Goal: Task Accomplishment & Management: Use online tool/utility

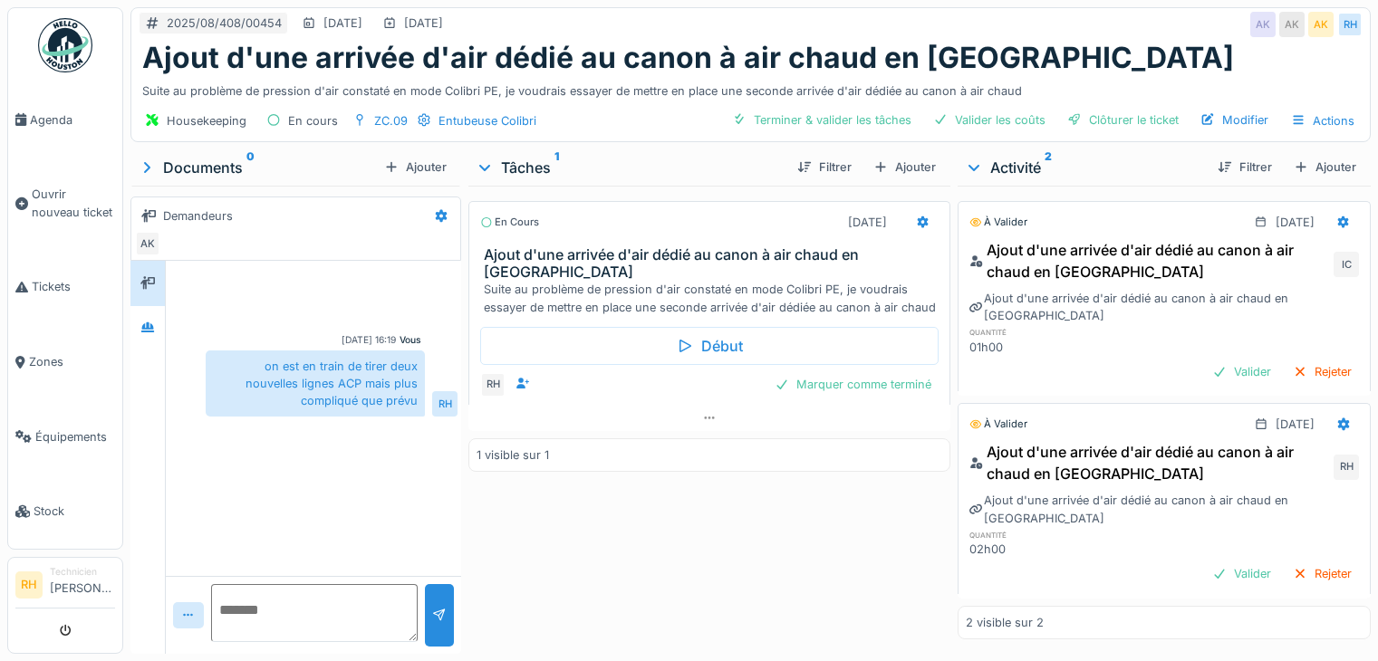
scroll to position [14, 0]
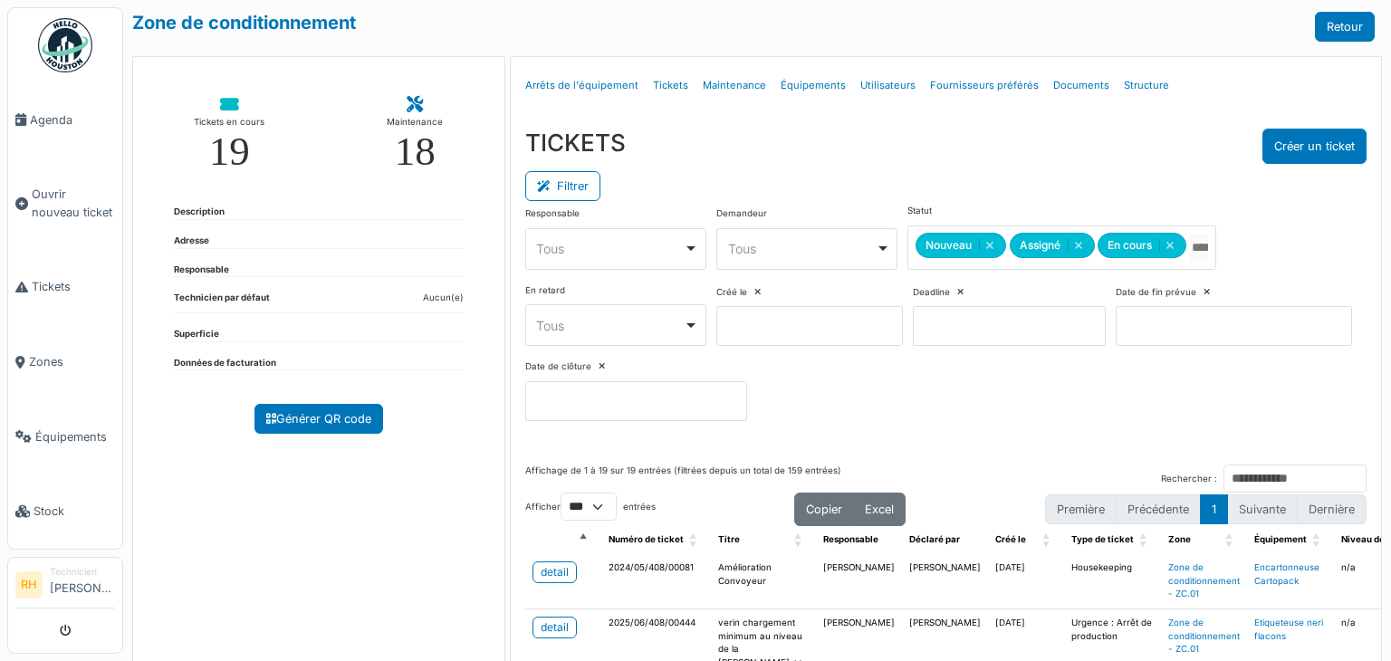
select select "***"
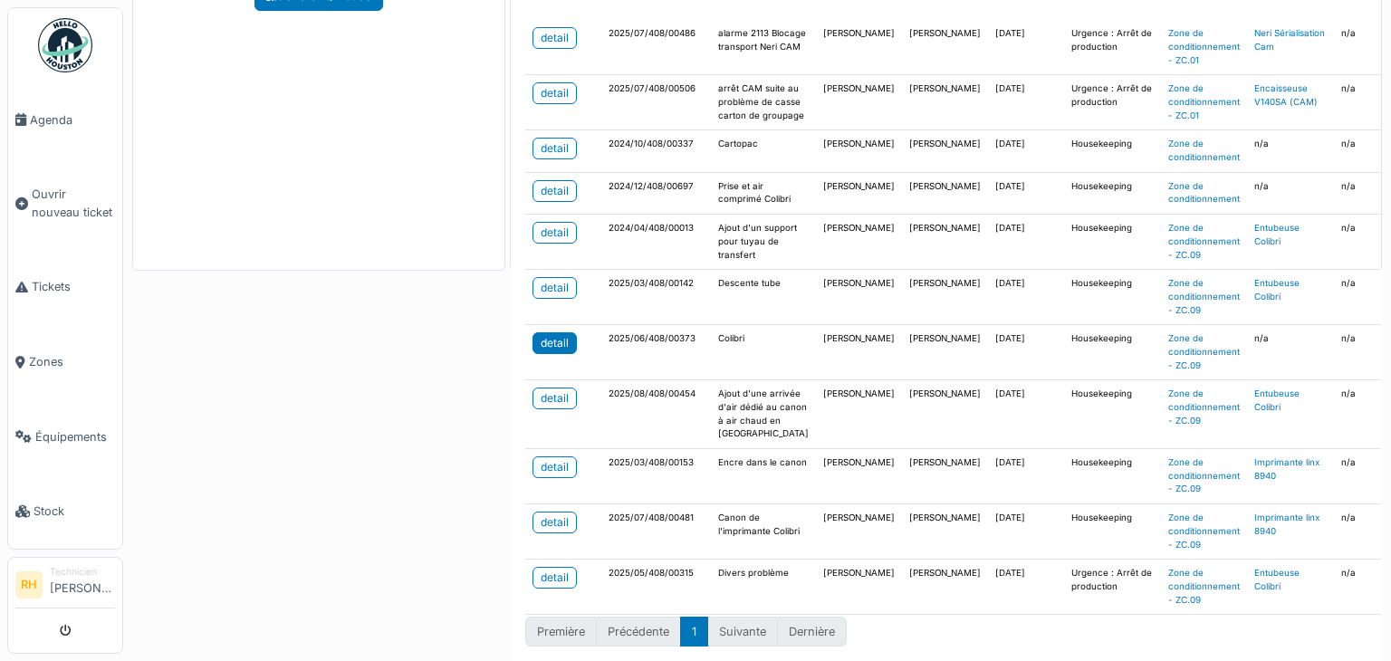
click at [564, 332] on link "detail" at bounding box center [555, 343] width 44 height 22
click at [339, 412] on div "Zone de conditionnement Retour Tickets en cours 19 Maintenance 18 Description A…" at bounding box center [757, 330] width 1268 height 661
click at [544, 570] on div "detail" at bounding box center [555, 578] width 28 height 16
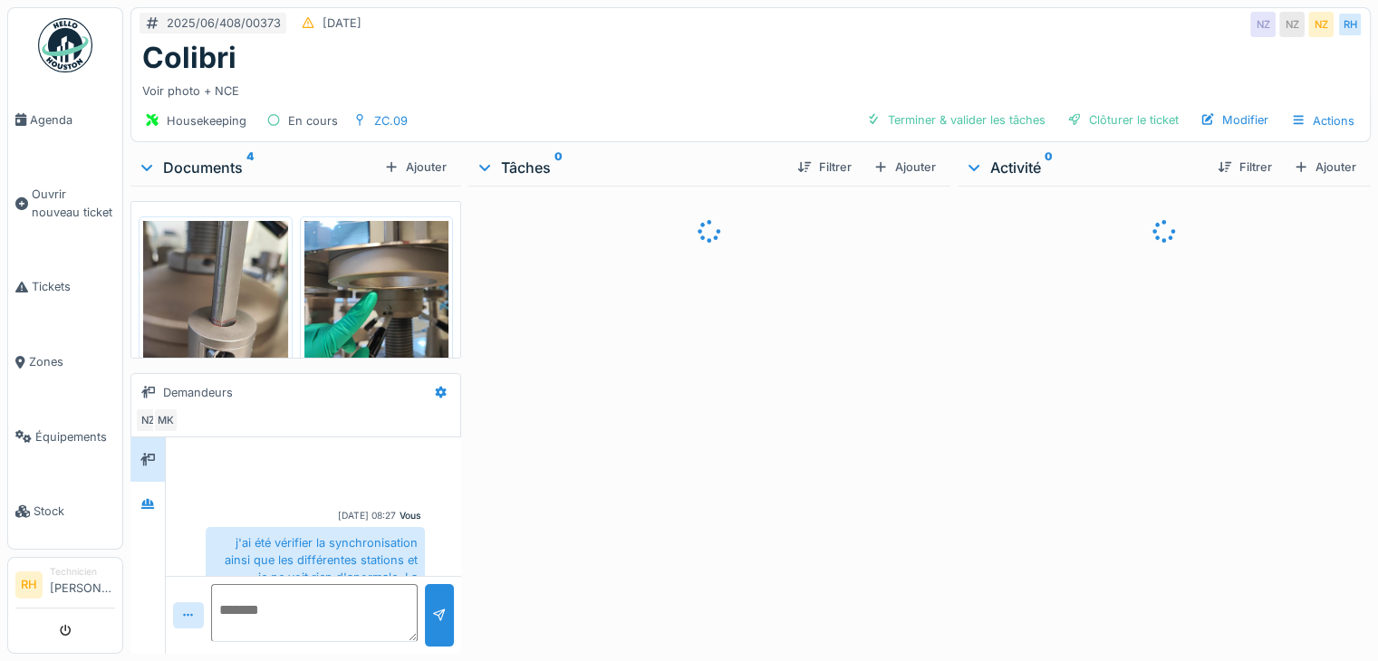
scroll to position [645, 0]
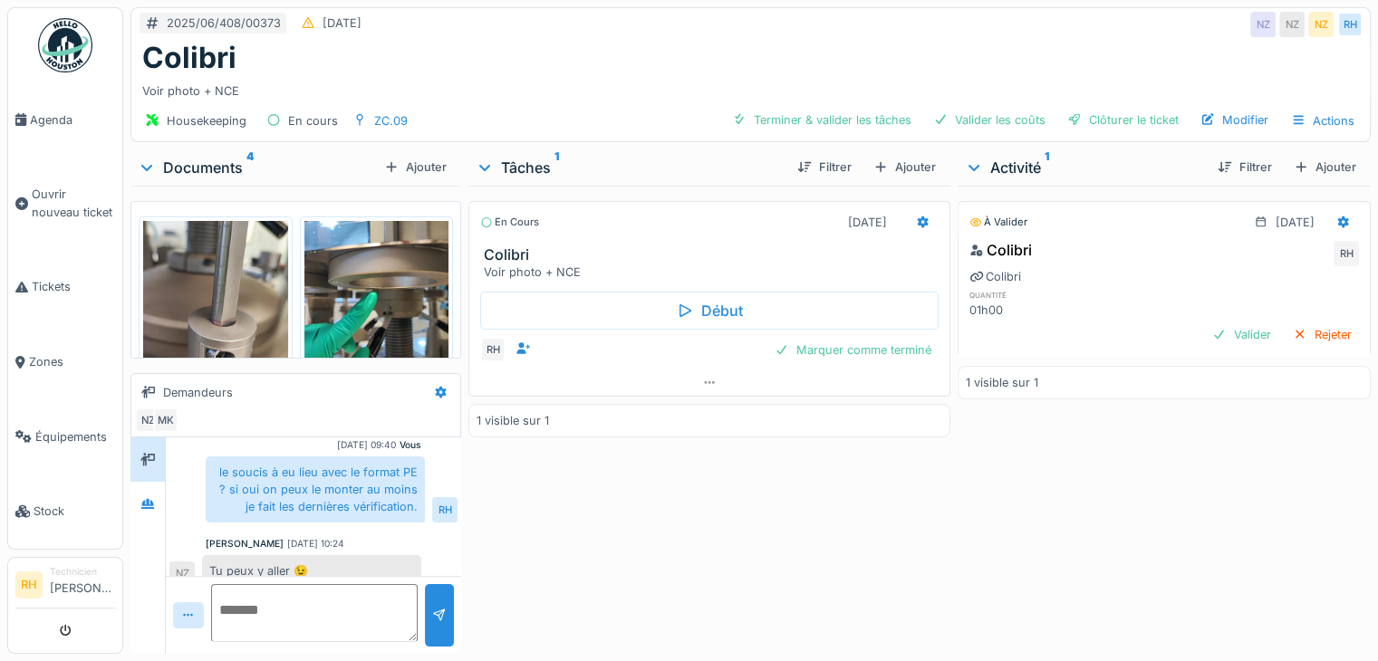
click at [314, 611] on textarea at bounding box center [314, 613] width 207 height 58
type textarea "**********"
click at [461, 615] on div "Tâches 1 Filtrer Ajouter En cours 30/09/2025 Colibri Voir photo + NCE Début RH …" at bounding box center [709, 401] width 496 height 505
click at [444, 612] on div at bounding box center [439, 615] width 29 height 63
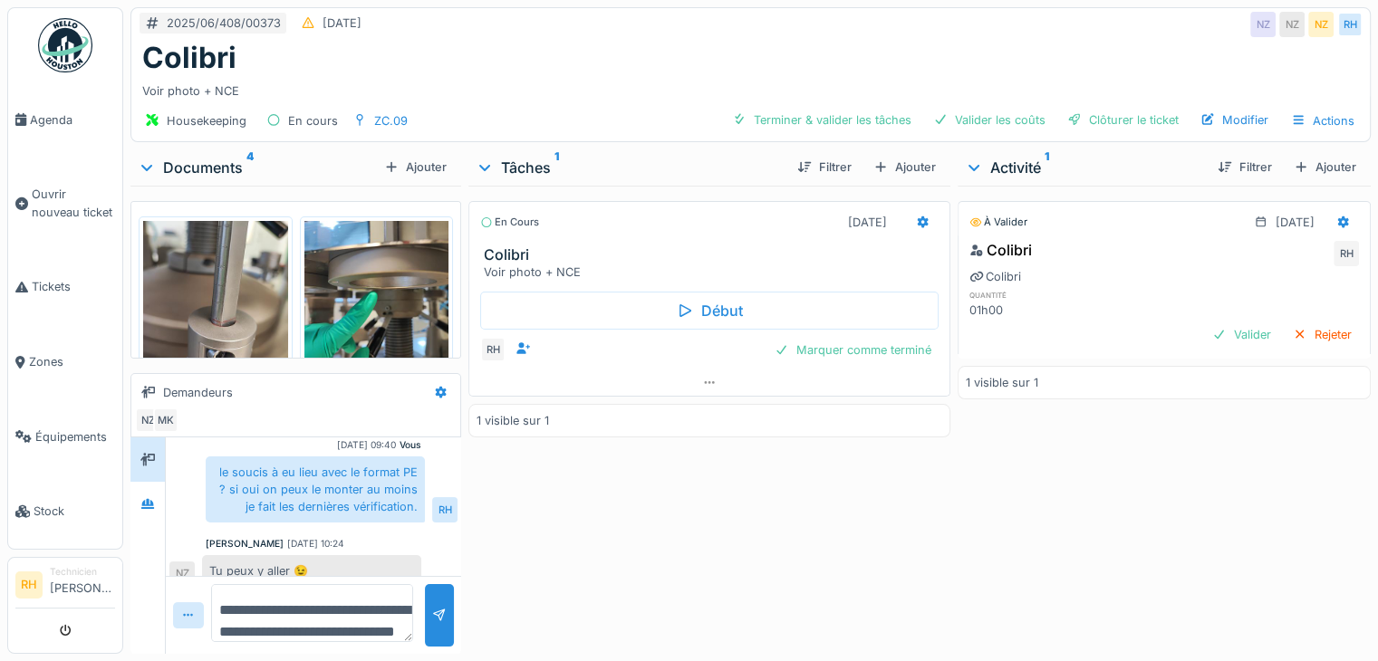
scroll to position [727, 0]
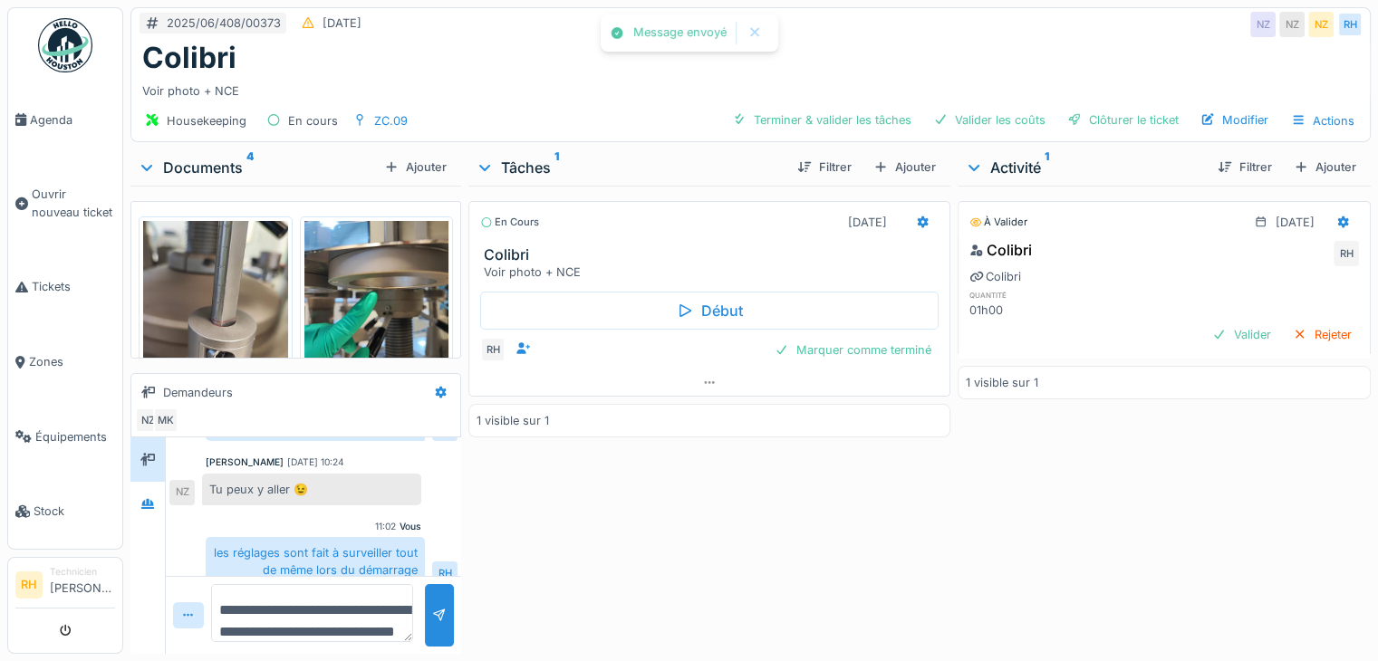
click at [665, 547] on div "En cours 30/09/2025 Colibri Voir photo + NCE Début RH Marquer comme terminé 1 v…" at bounding box center [709, 416] width 482 height 461
click at [917, 218] on icon at bounding box center [923, 222] width 12 height 13
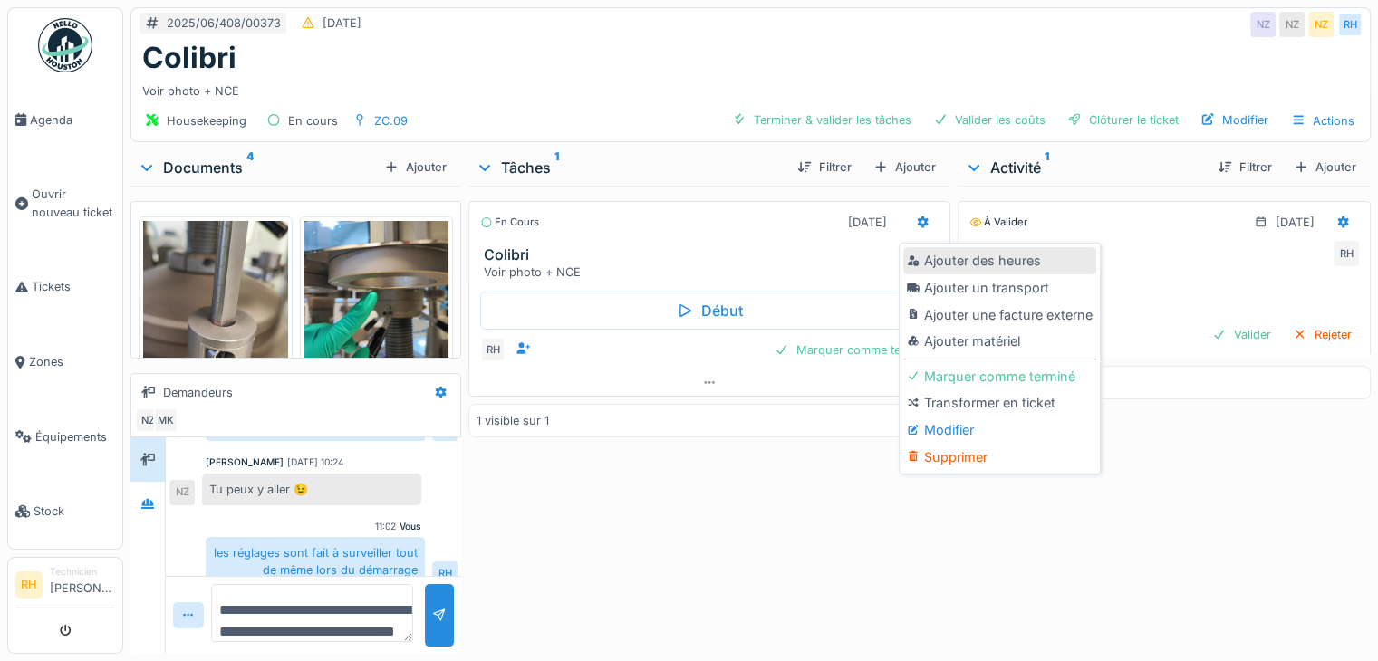
click at [957, 263] on div "Ajouter des heures" at bounding box center [999, 260] width 193 height 27
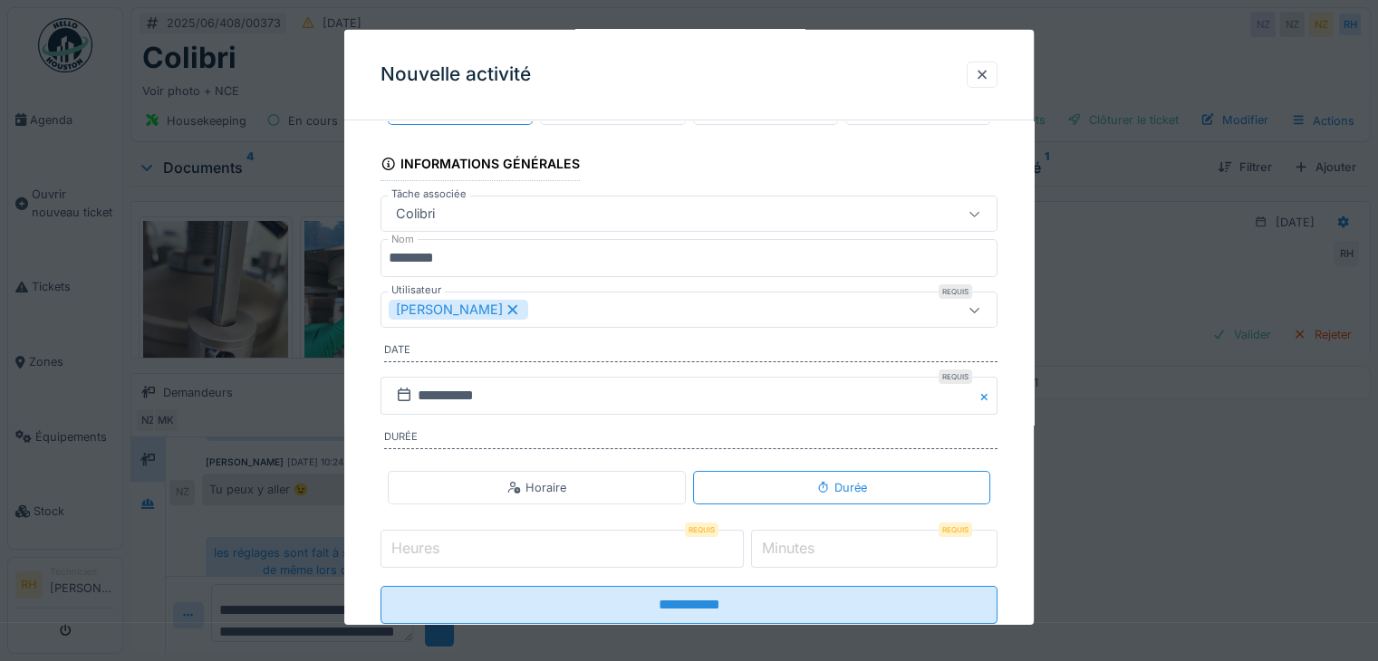
scroll to position [112, 0]
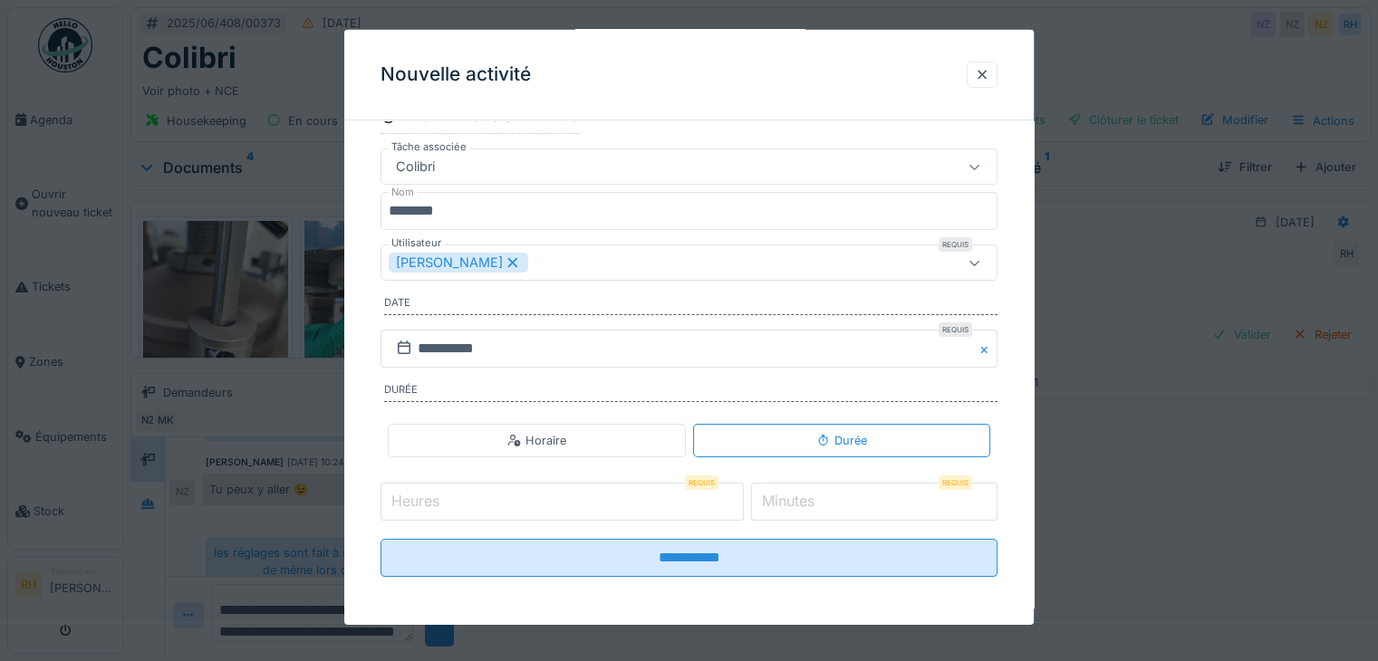
click at [504, 494] on input "Heures" at bounding box center [561, 502] width 363 height 38
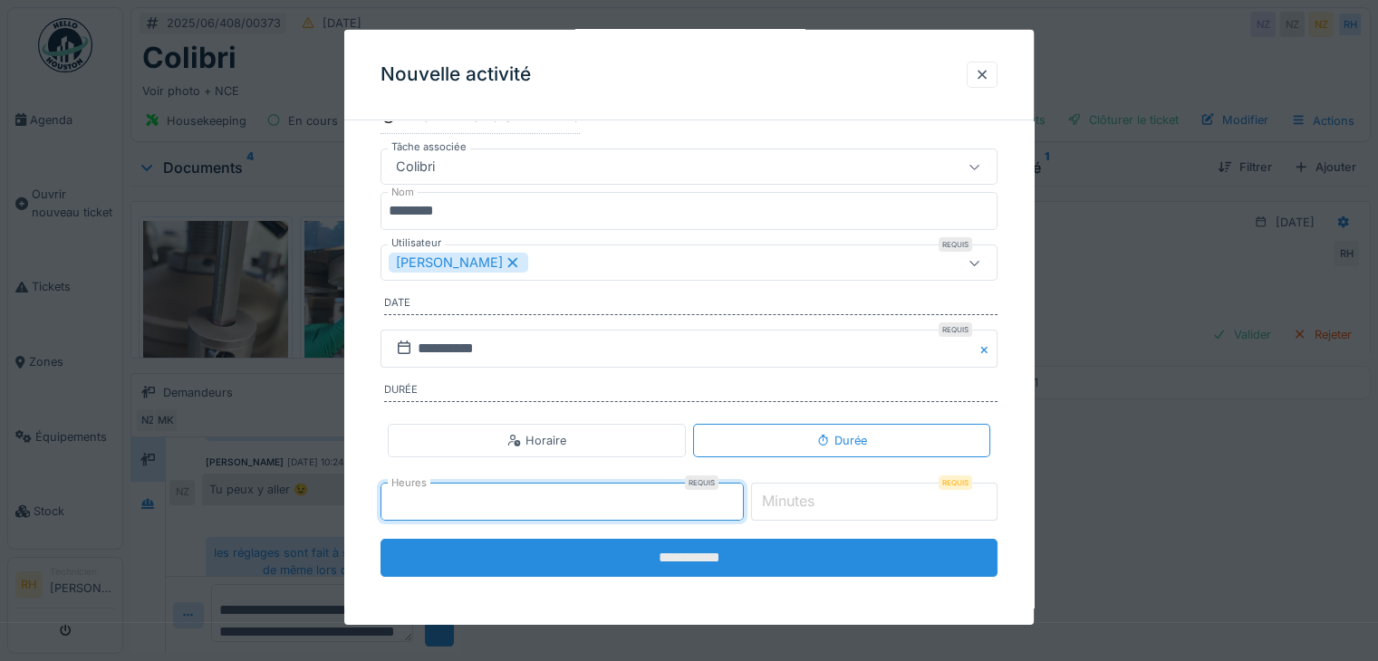
type input "*"
click at [577, 554] on input "**********" at bounding box center [688, 558] width 617 height 38
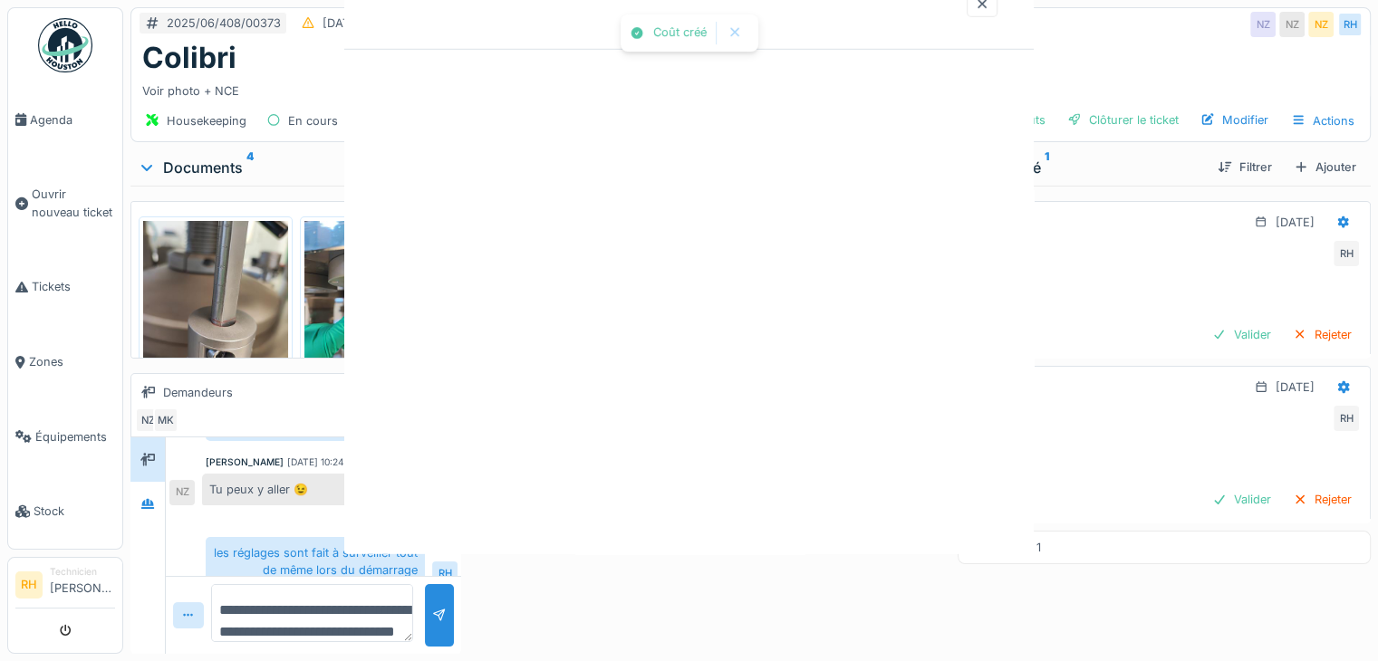
scroll to position [0, 0]
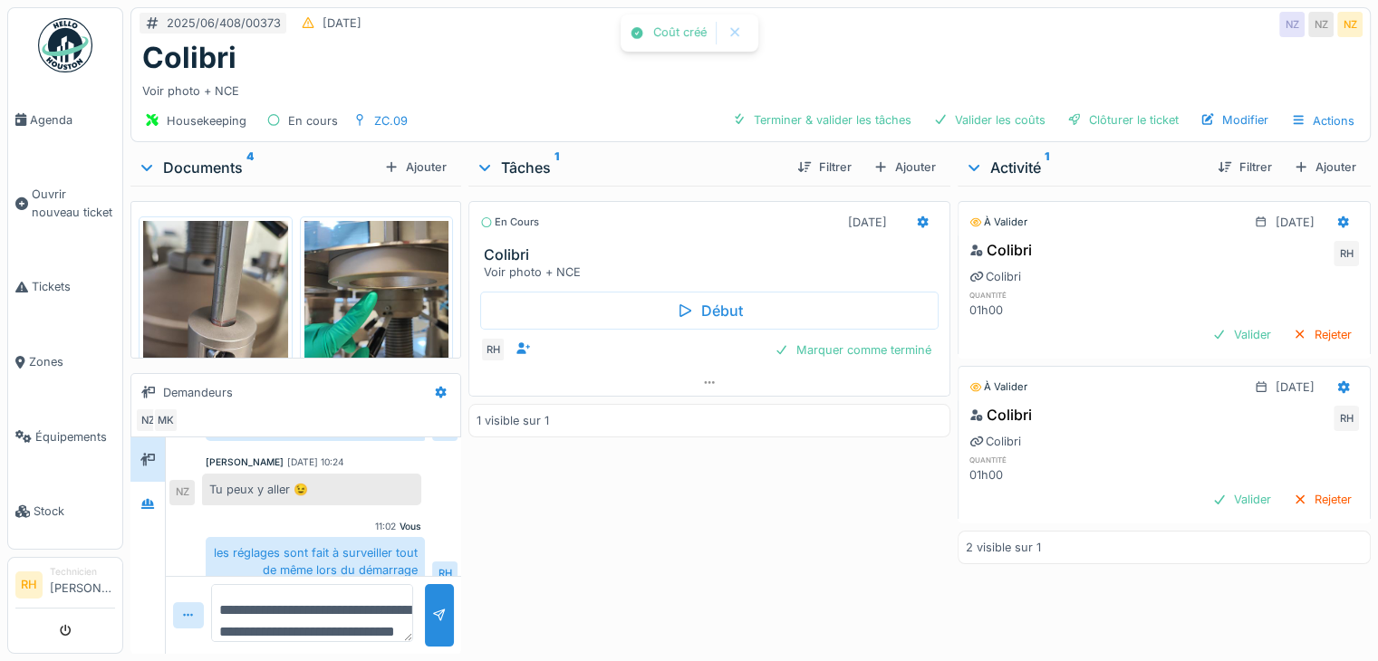
click at [696, 566] on div "En cours 30/09/2025 Colibri Voir photo + NCE Début RH Marquer comme terminé 1 v…" at bounding box center [709, 416] width 482 height 461
click at [812, 355] on div "Marquer comme terminé" at bounding box center [852, 350] width 171 height 24
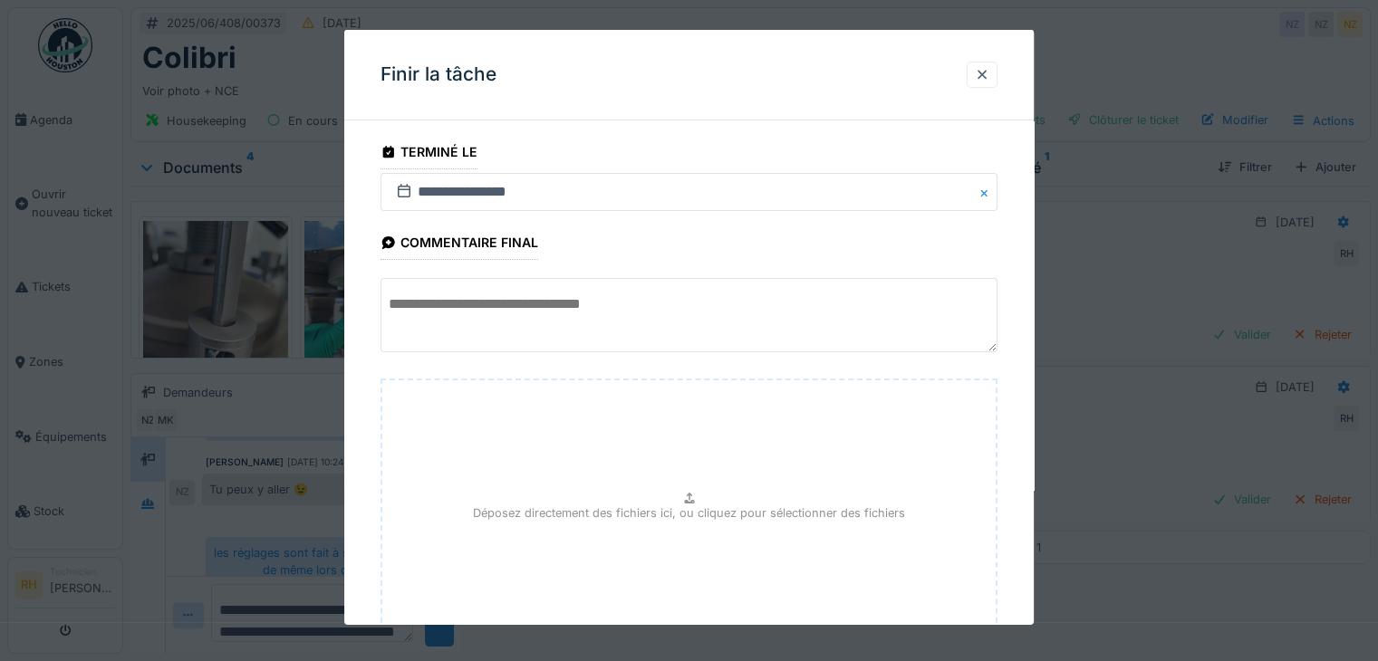
click at [585, 319] on textarea at bounding box center [688, 315] width 617 height 74
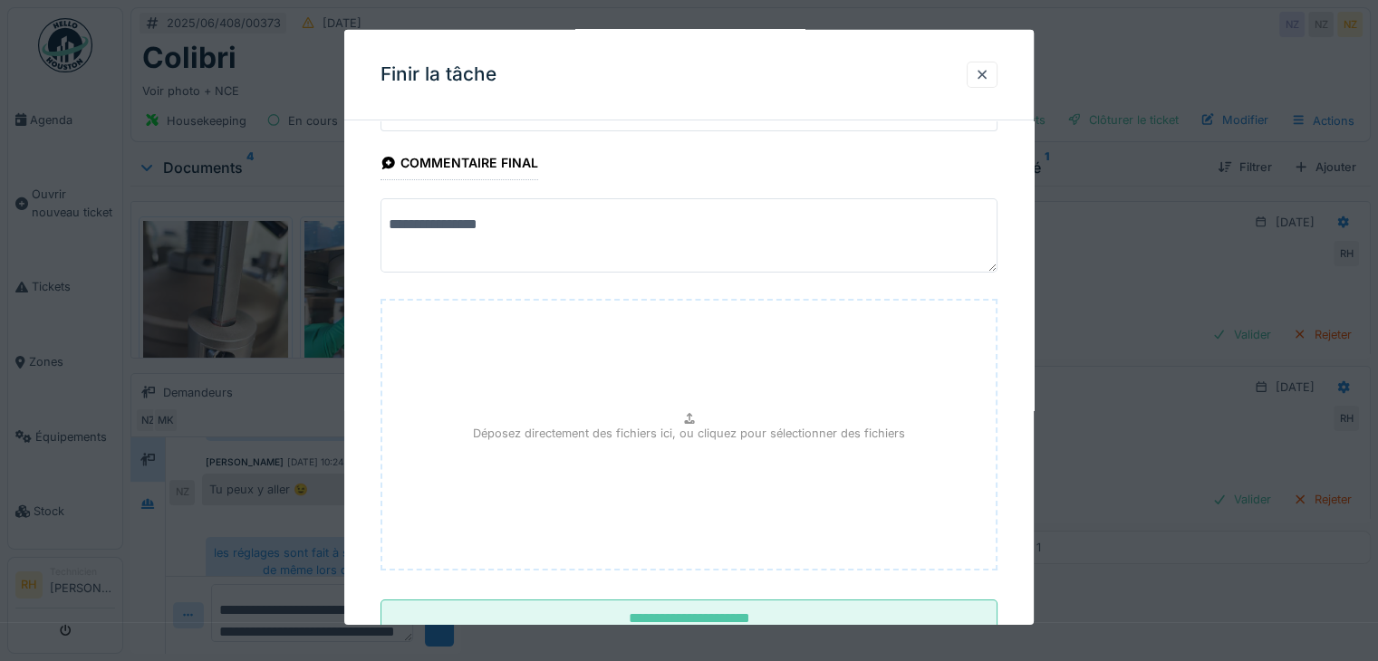
scroll to position [141, 0]
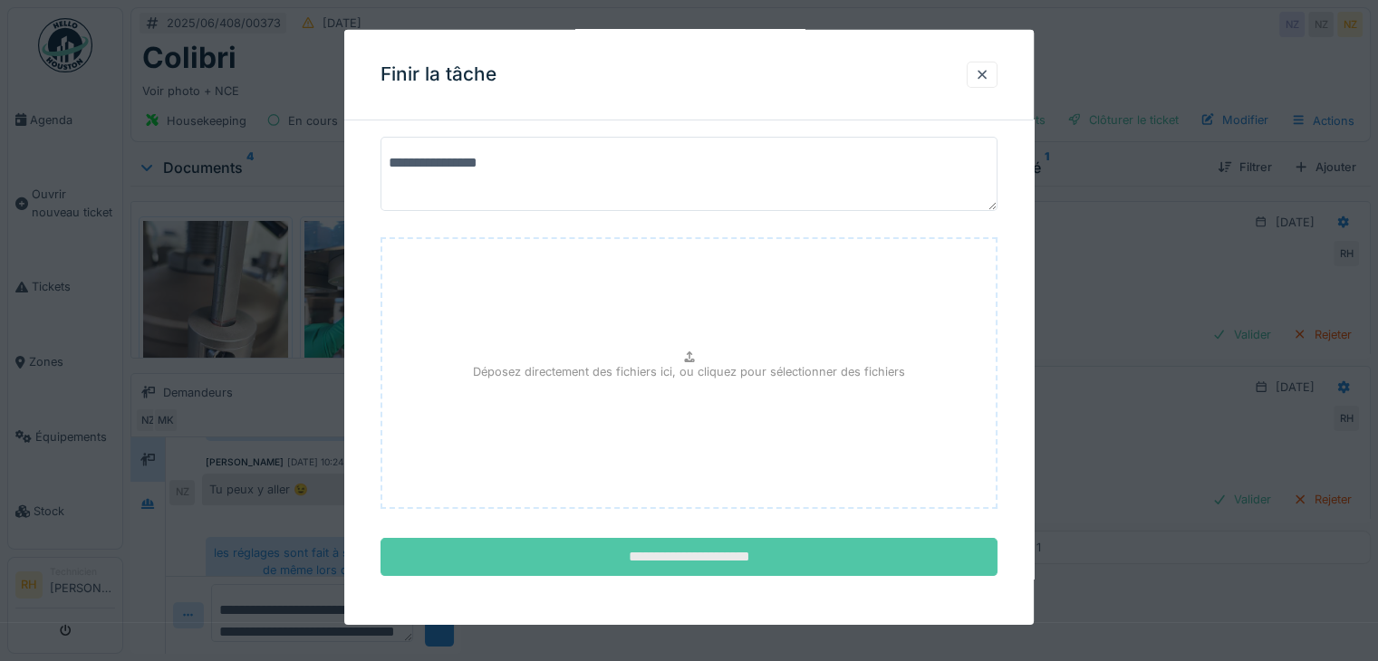
type textarea "**********"
click at [820, 554] on input "**********" at bounding box center [688, 557] width 617 height 38
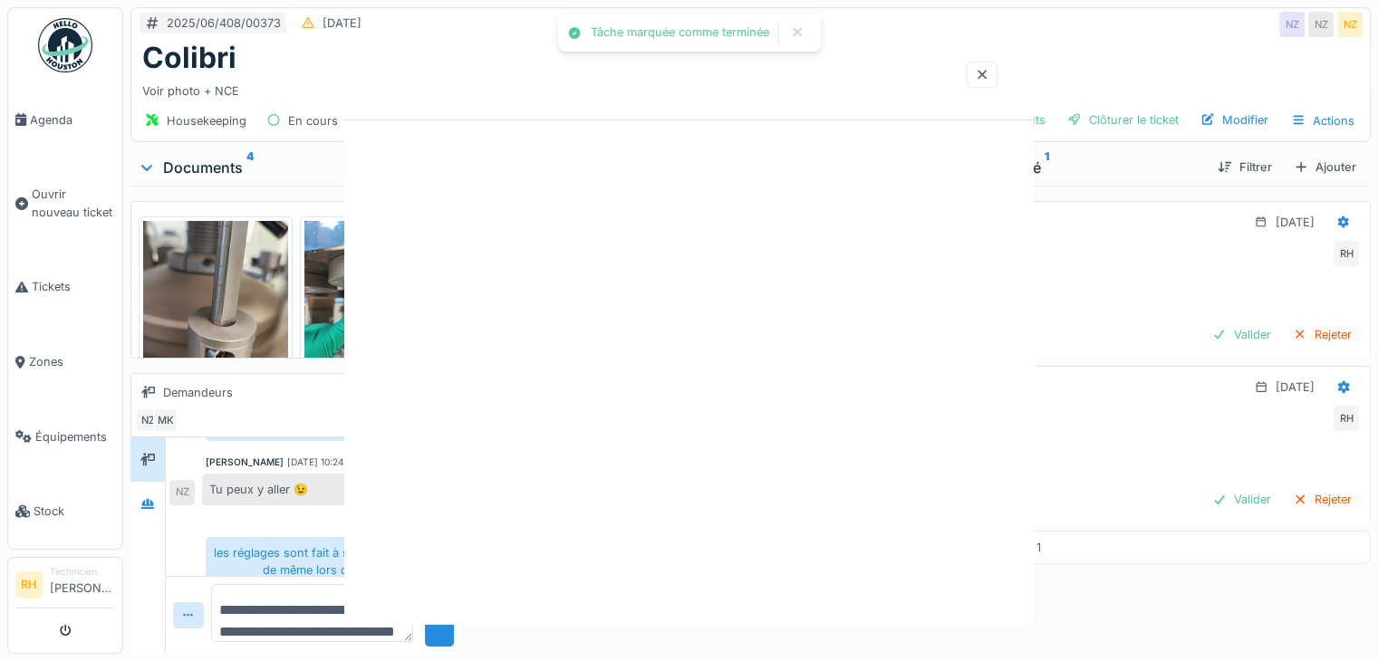
scroll to position [0, 0]
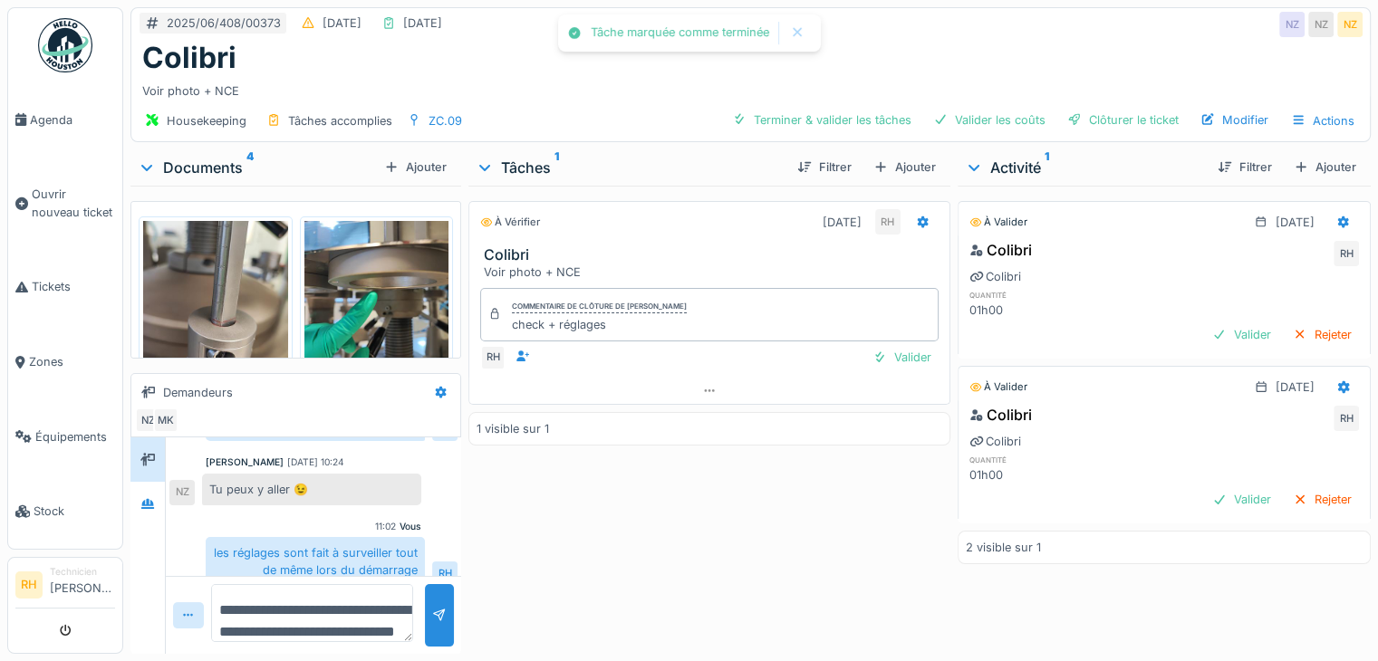
drag, startPoint x: 1047, startPoint y: 28, endPoint x: 1064, endPoint y: 4, distance: 29.9
click at [1052, 18] on div "2025/06/408/00373 12/06/2025 19/08/2025 NZ NZ NZ" at bounding box center [750, 24] width 1238 height 33
